Goal: Navigation & Orientation: Go to known website

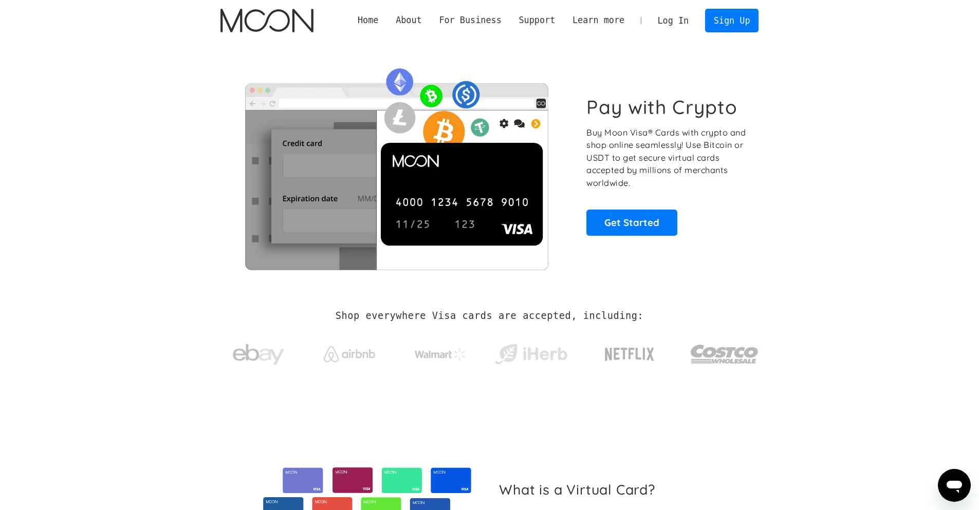
click at [666, 18] on link "Log In" at bounding box center [673, 20] width 48 height 23
